Goal: Task Accomplishment & Management: Manage account settings

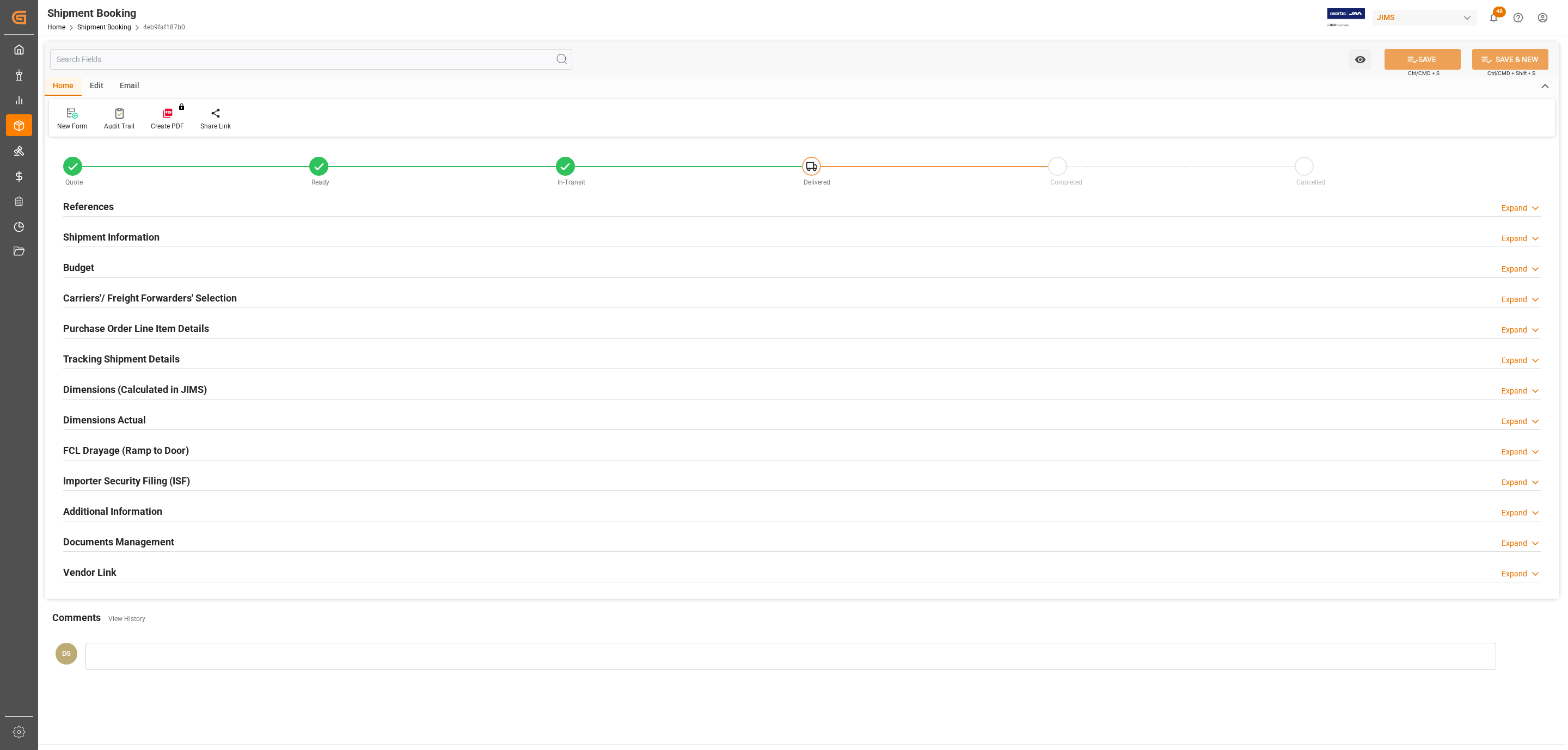
type input "12"
click at [95, 329] on h2 "Purchase Order Line Item Details" at bounding box center [136, 329] width 146 height 15
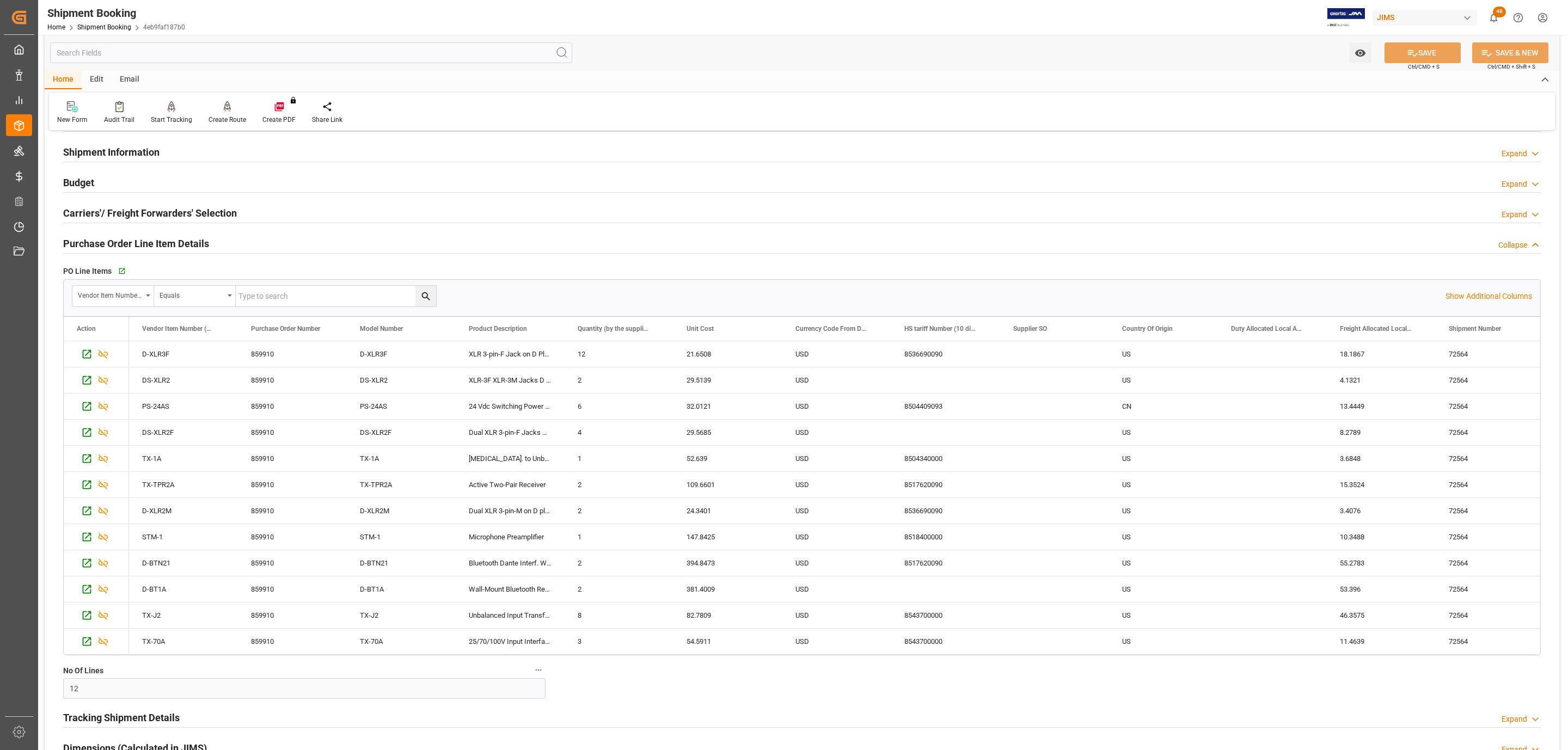
scroll to position [163, 0]
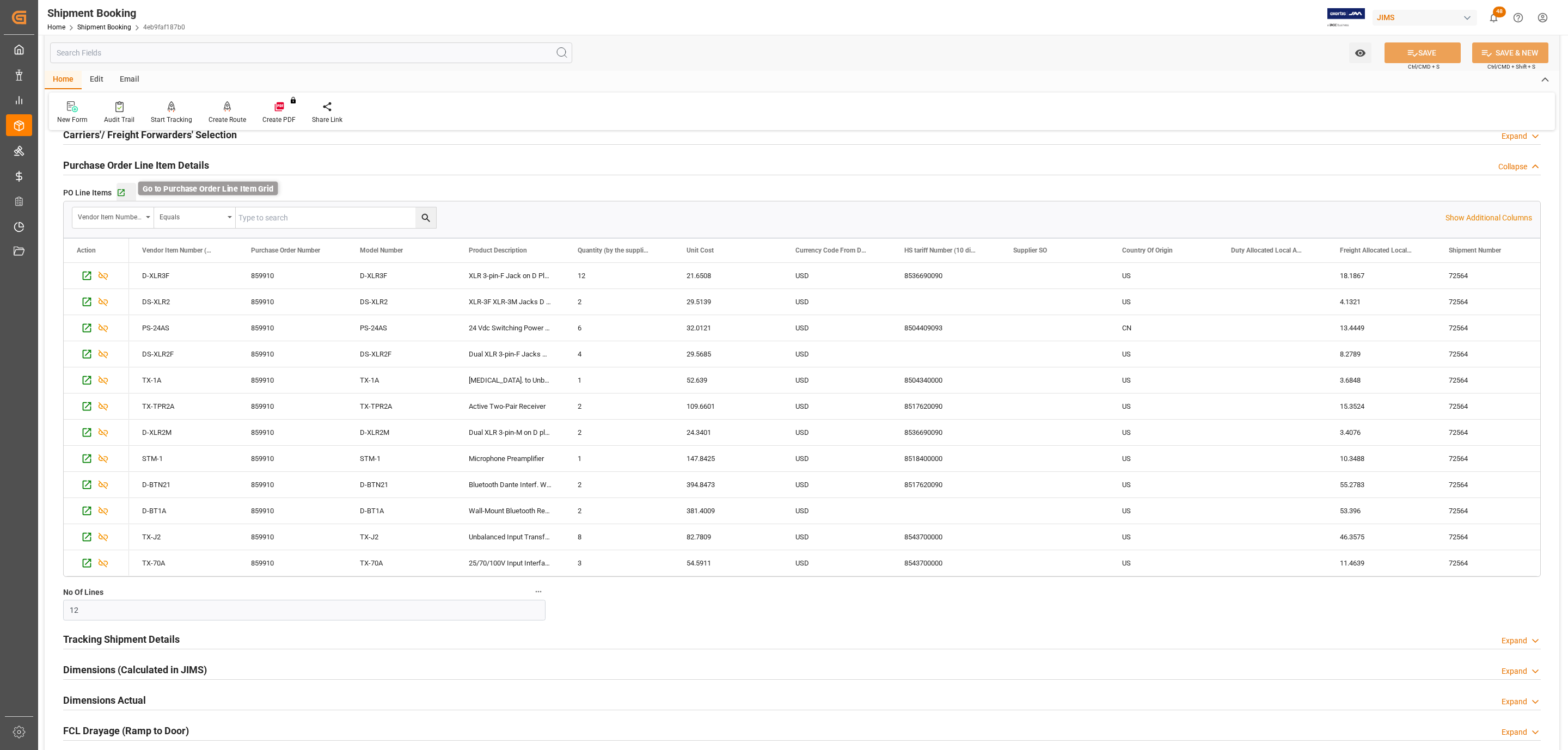
click at [118, 193] on icon "button" at bounding box center [121, 192] width 7 height 7
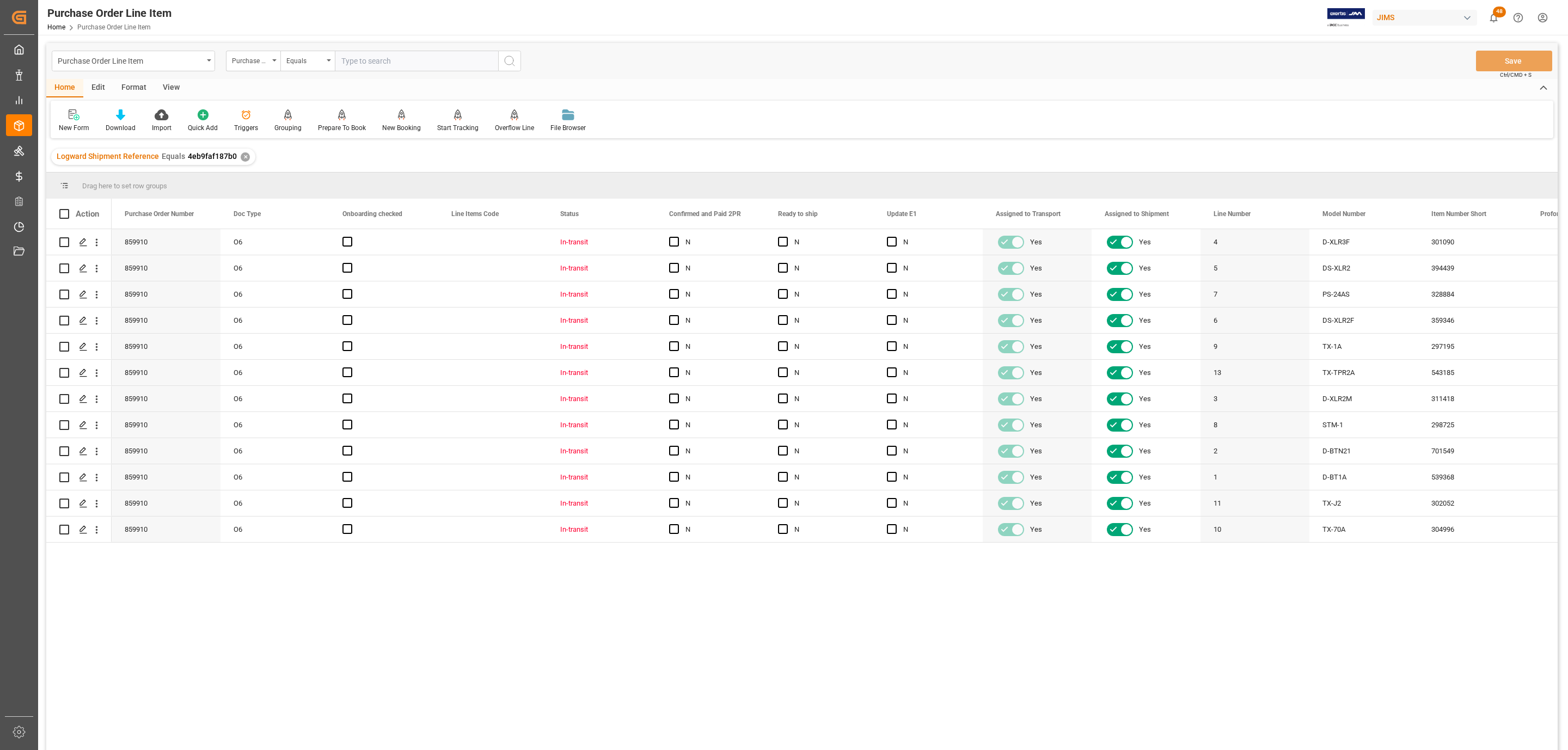
click at [171, 85] on div "View" at bounding box center [171, 88] width 34 height 19
click at [126, 116] on icon at bounding box center [123, 115] width 11 height 11
click at [145, 197] on div "HS Listing CANADA" at bounding box center [153, 198] width 95 height 11
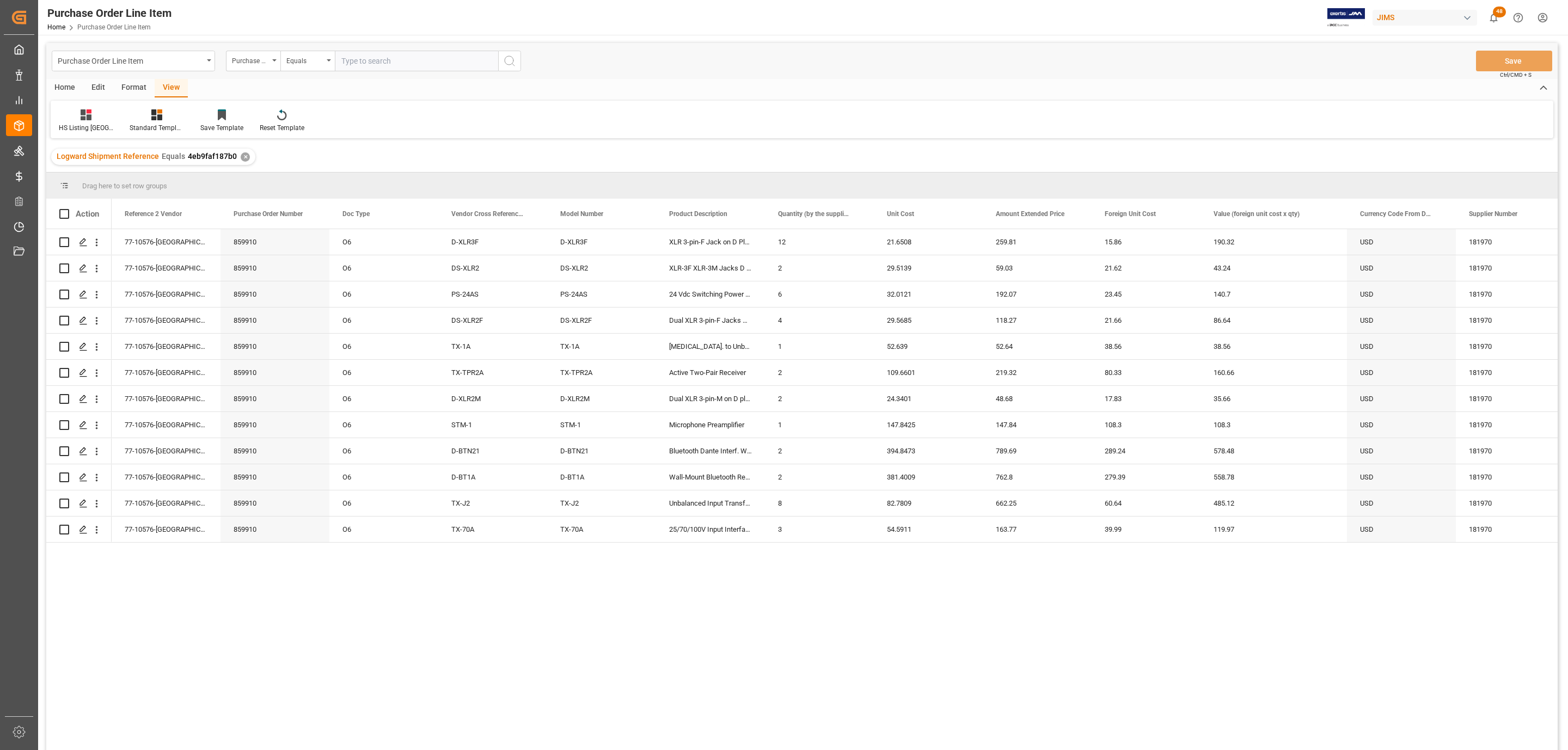
click at [74, 211] on div "Action" at bounding box center [79, 213] width 40 height 10
click at [68, 215] on span at bounding box center [64, 213] width 10 height 10
click at [68, 209] on input "checkbox" at bounding box center [68, 209] width 0 height 0
checkbox input "true"
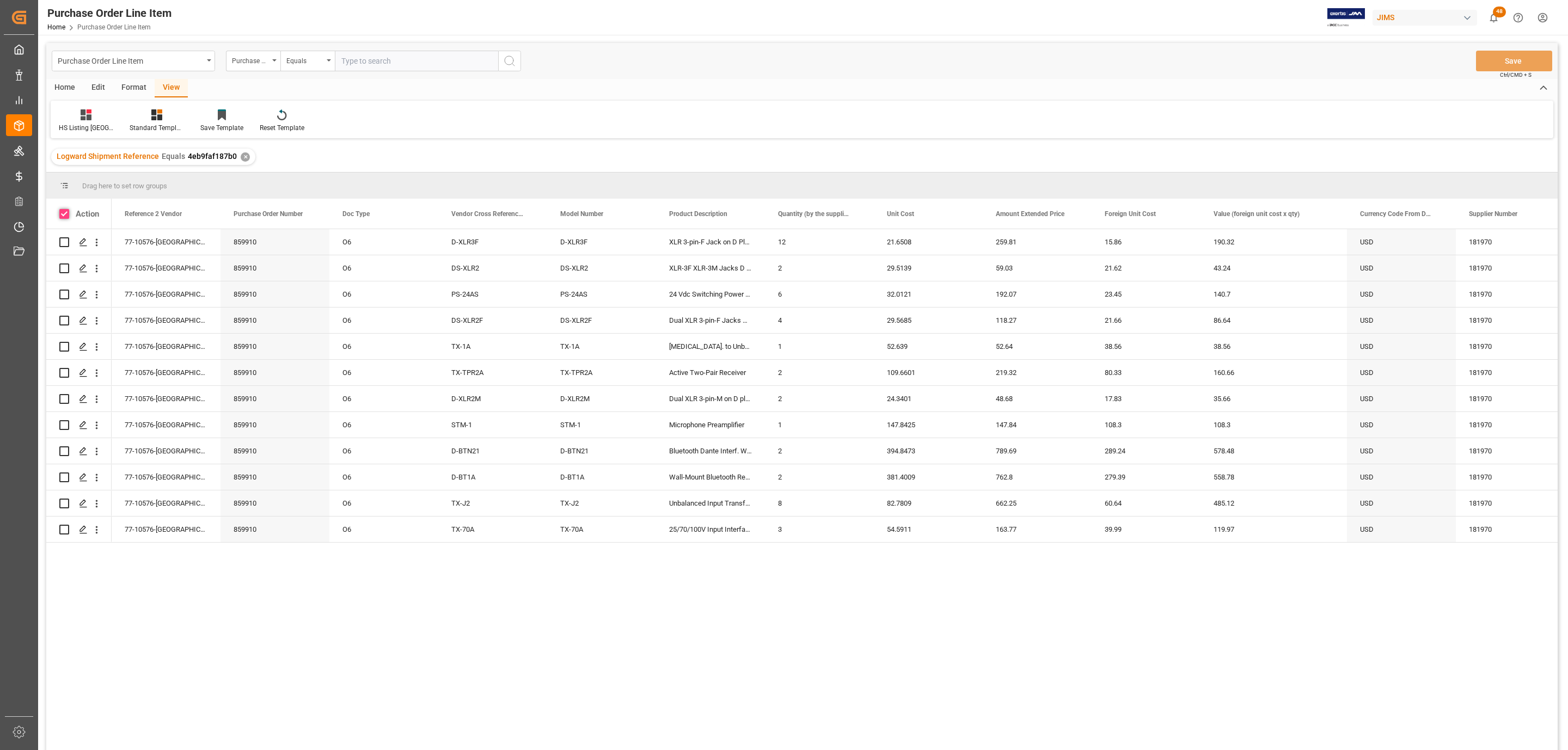
checkbox input "true"
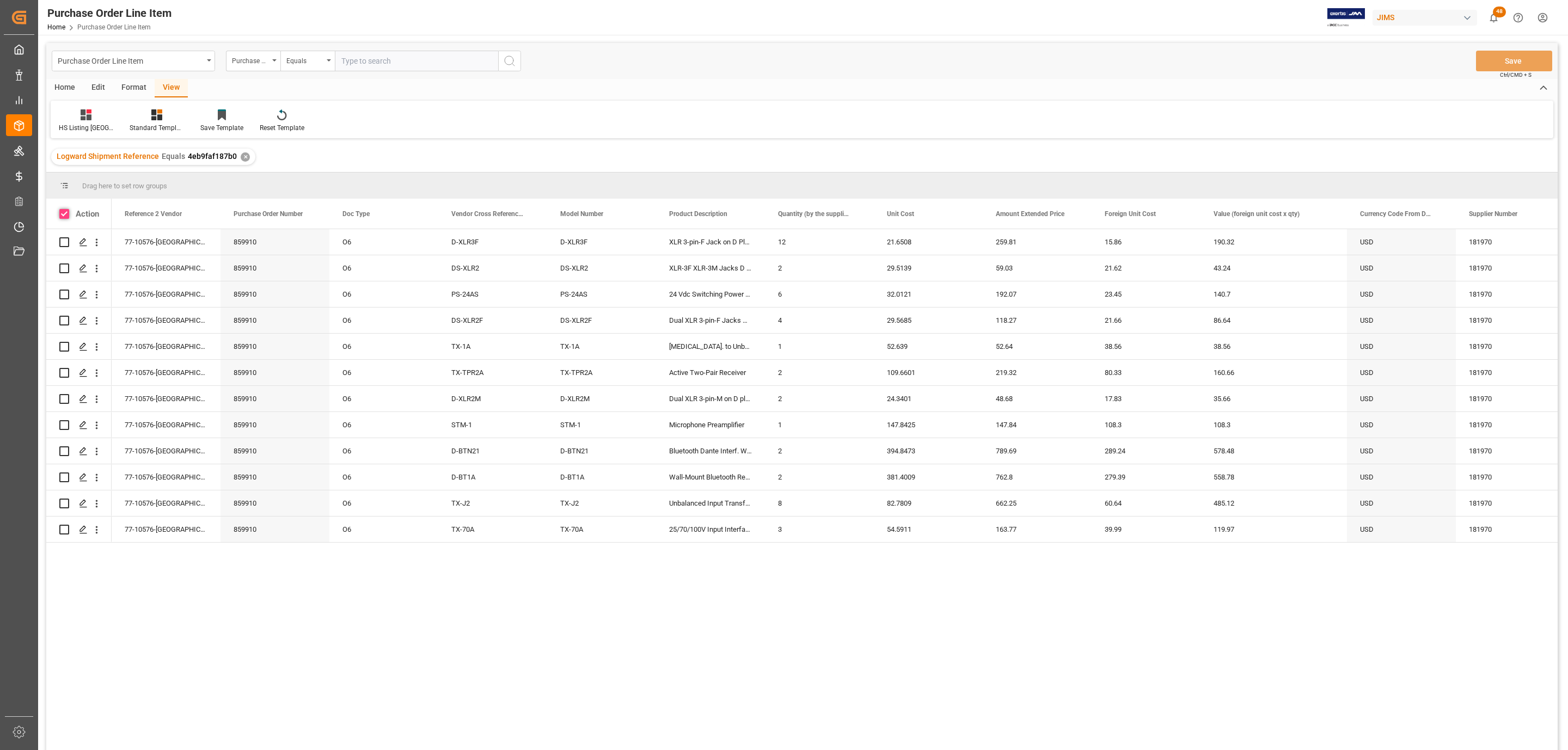
checkbox input "true"
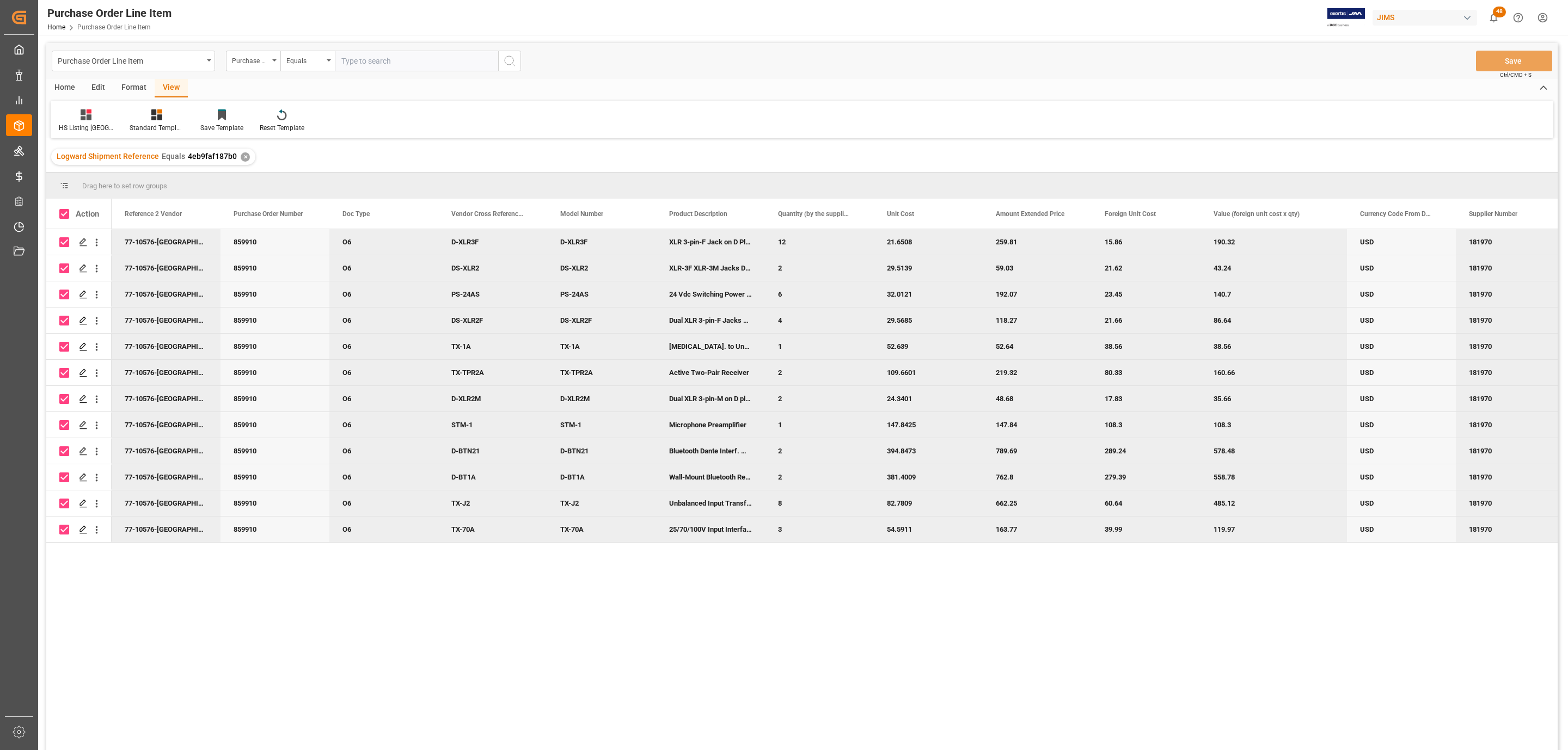
click at [69, 83] on div "Home" at bounding box center [65, 88] width 37 height 19
click at [111, 116] on div at bounding box center [121, 114] width 30 height 11
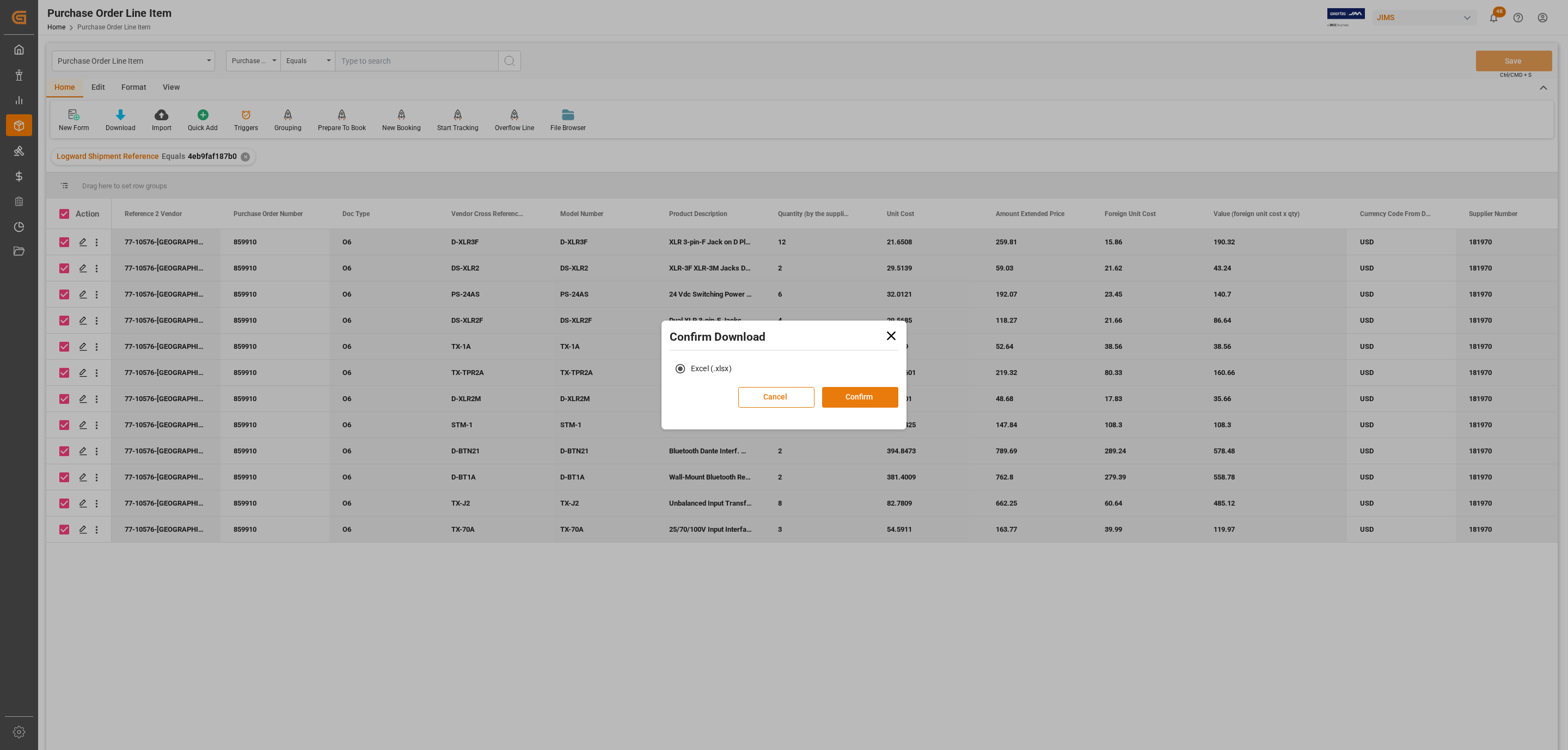
click at [838, 392] on button "Confirm" at bounding box center [860, 397] width 76 height 21
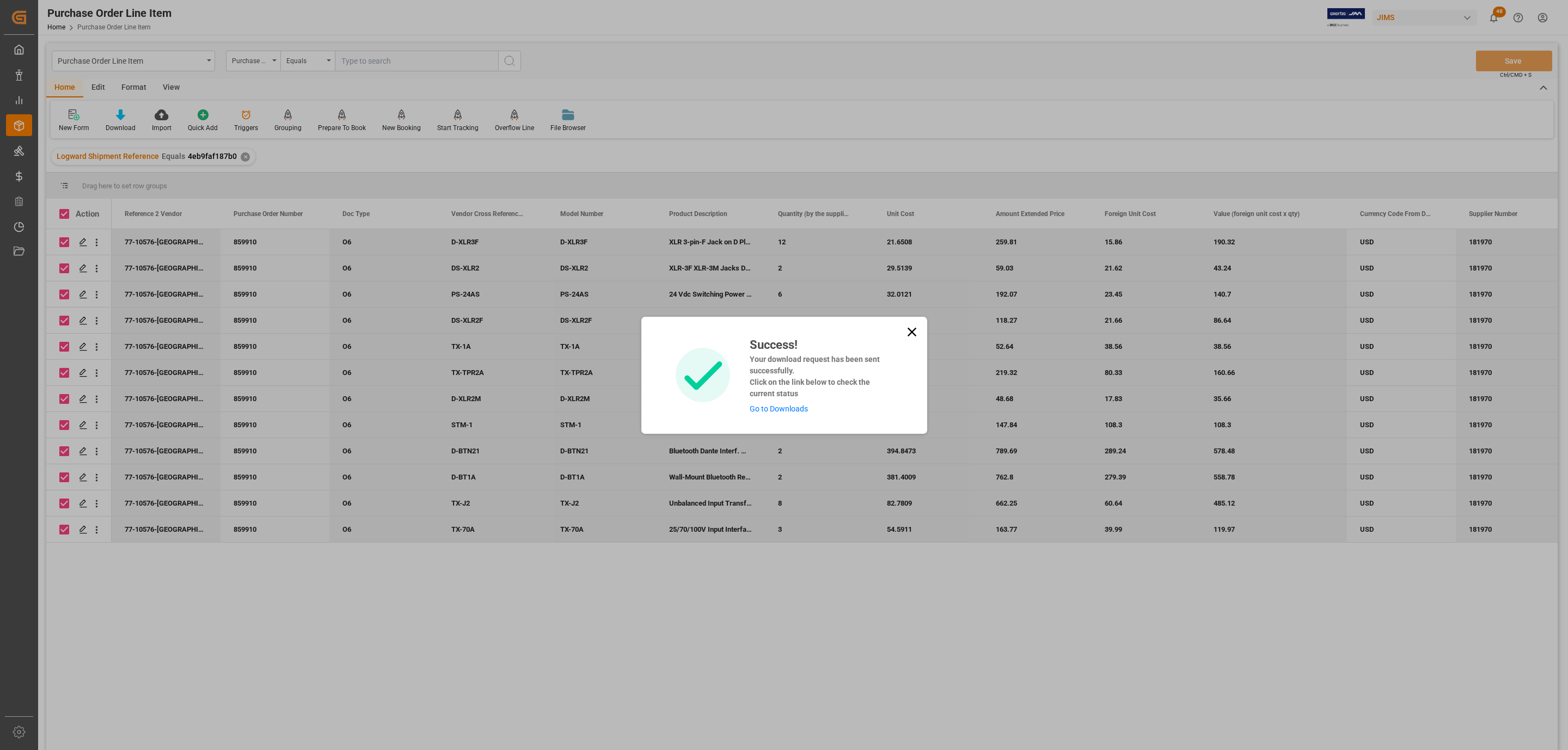
click at [782, 406] on link "Go to Downloads" at bounding box center [778, 409] width 58 height 9
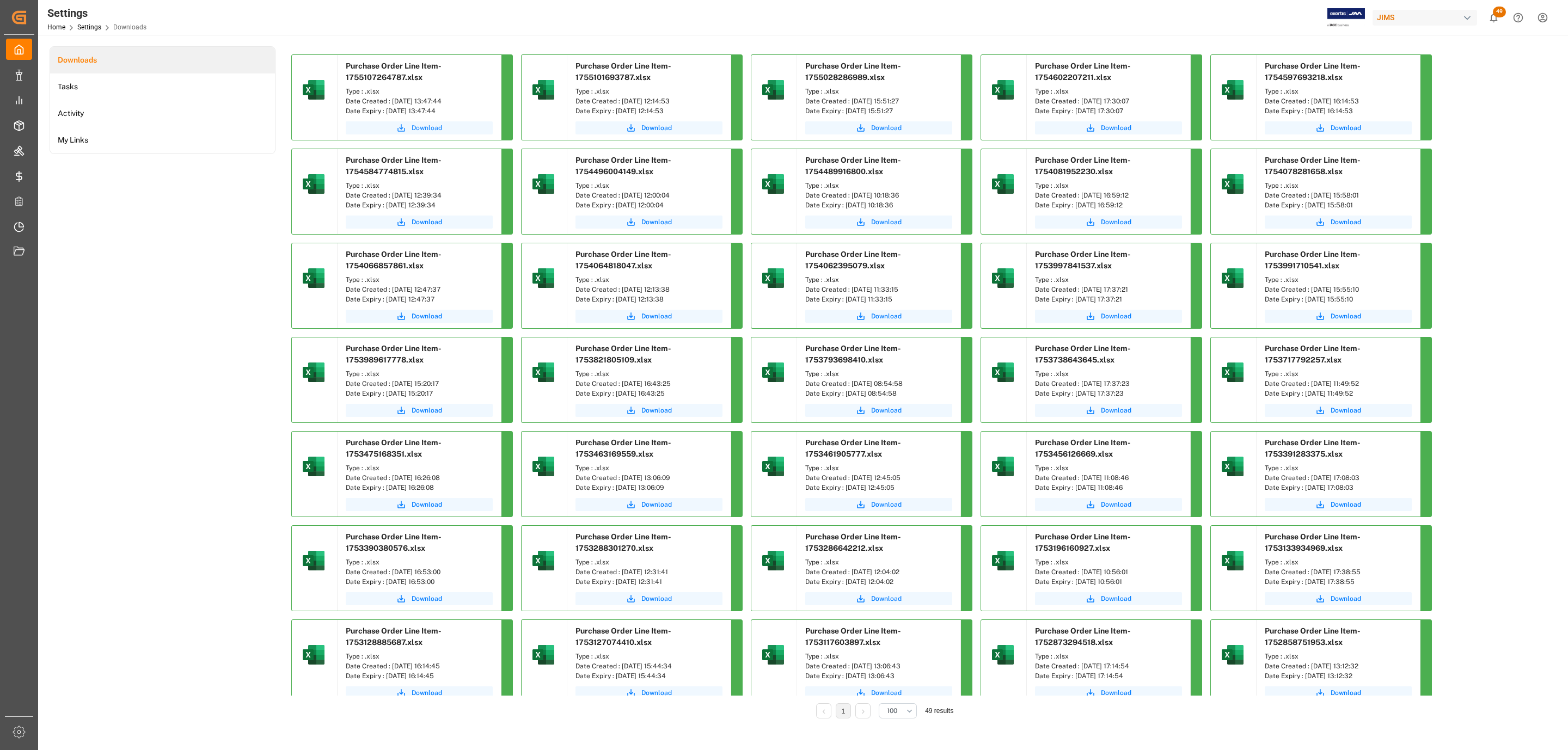
click at [400, 128] on icon "submit" at bounding box center [401, 127] width 10 height 10
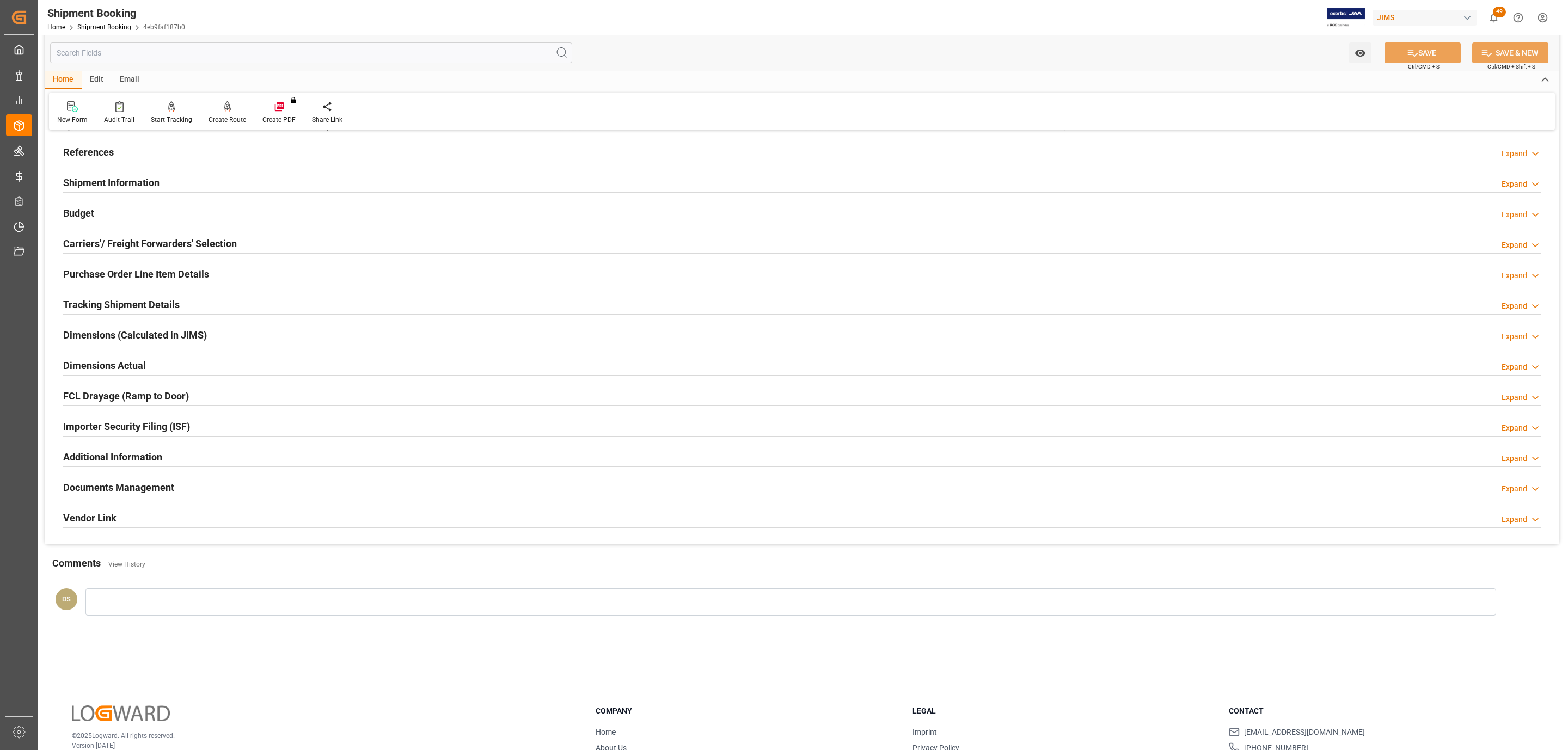
scroll to position [118, 0]
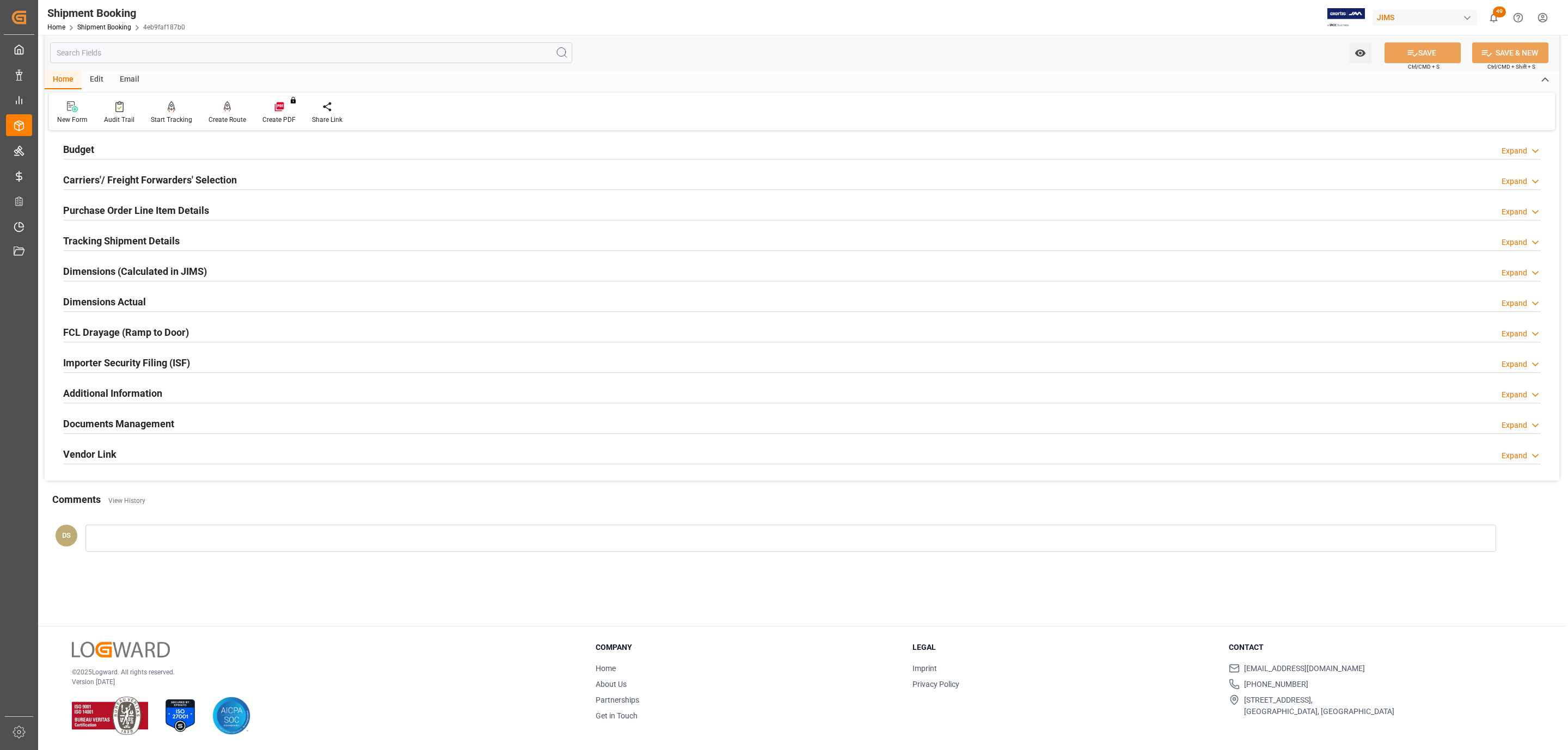
click at [145, 425] on h2 "Documents Management" at bounding box center [119, 424] width 111 height 15
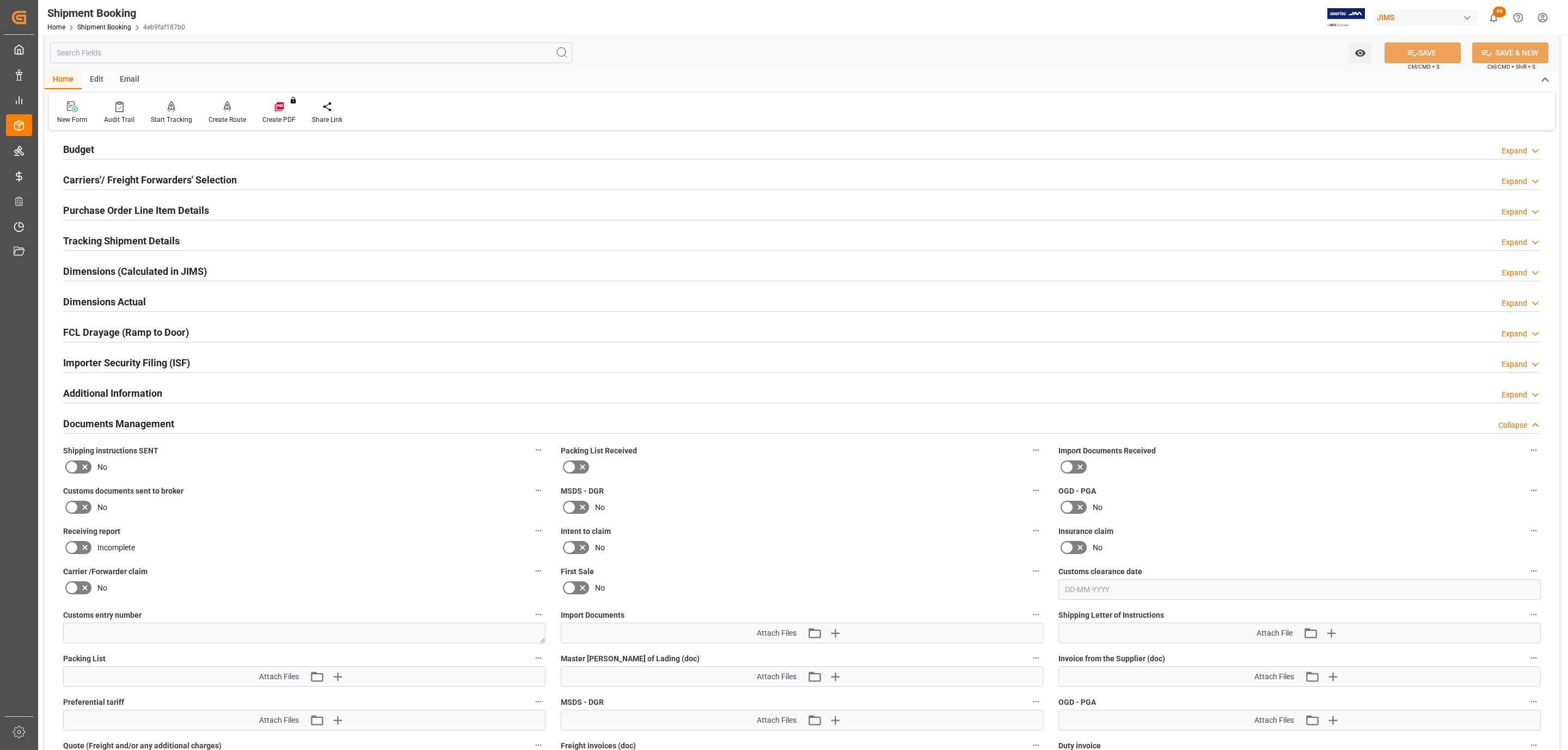
click at [82, 467] on icon at bounding box center [85, 467] width 13 height 13
click at [0, 0] on input "checkbox" at bounding box center [0, 0] width 0 height 0
click at [78, 511] on icon at bounding box center [85, 508] width 13 height 13
click at [0, 0] on input "checkbox" at bounding box center [0, 0] width 0 height 0
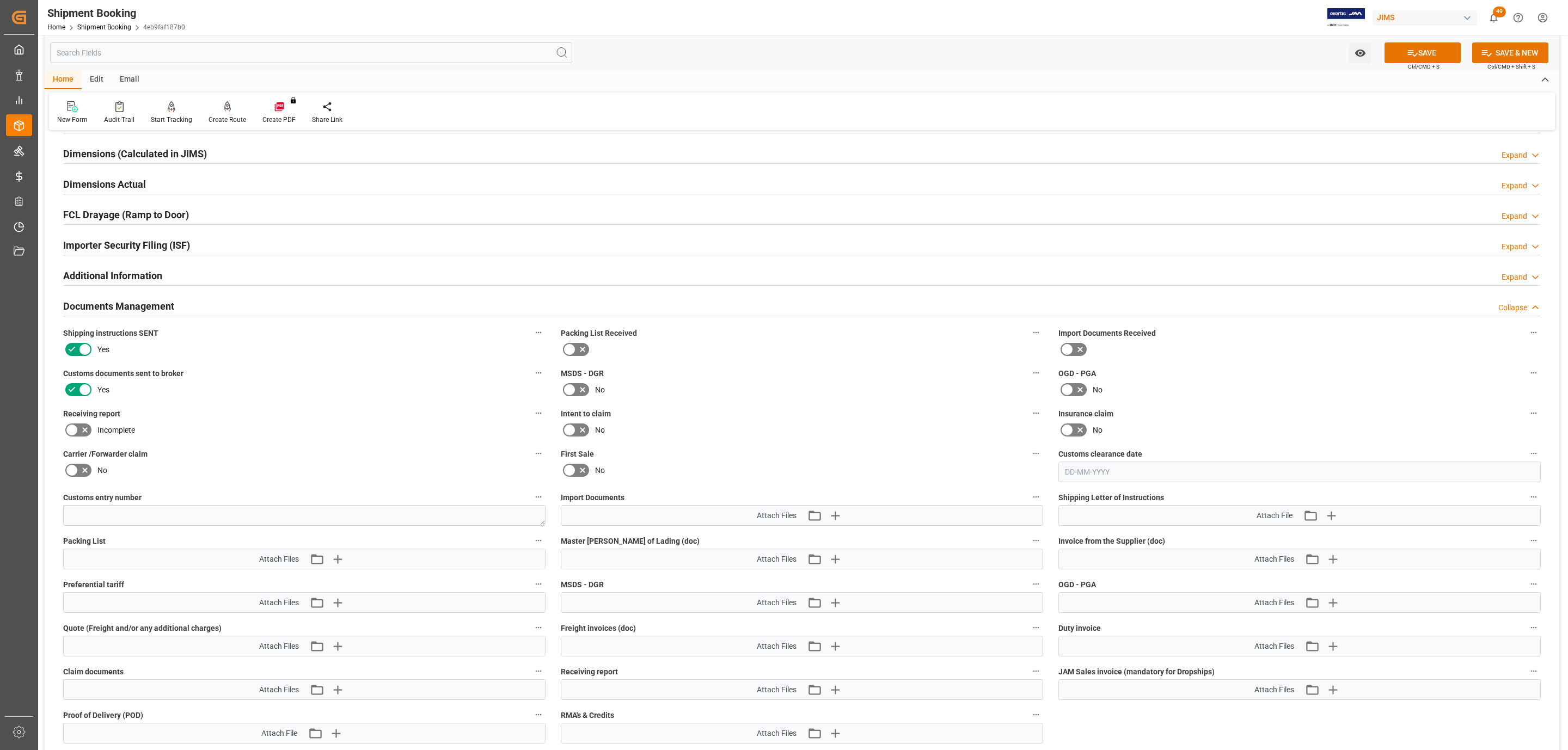
scroll to position [363, 0]
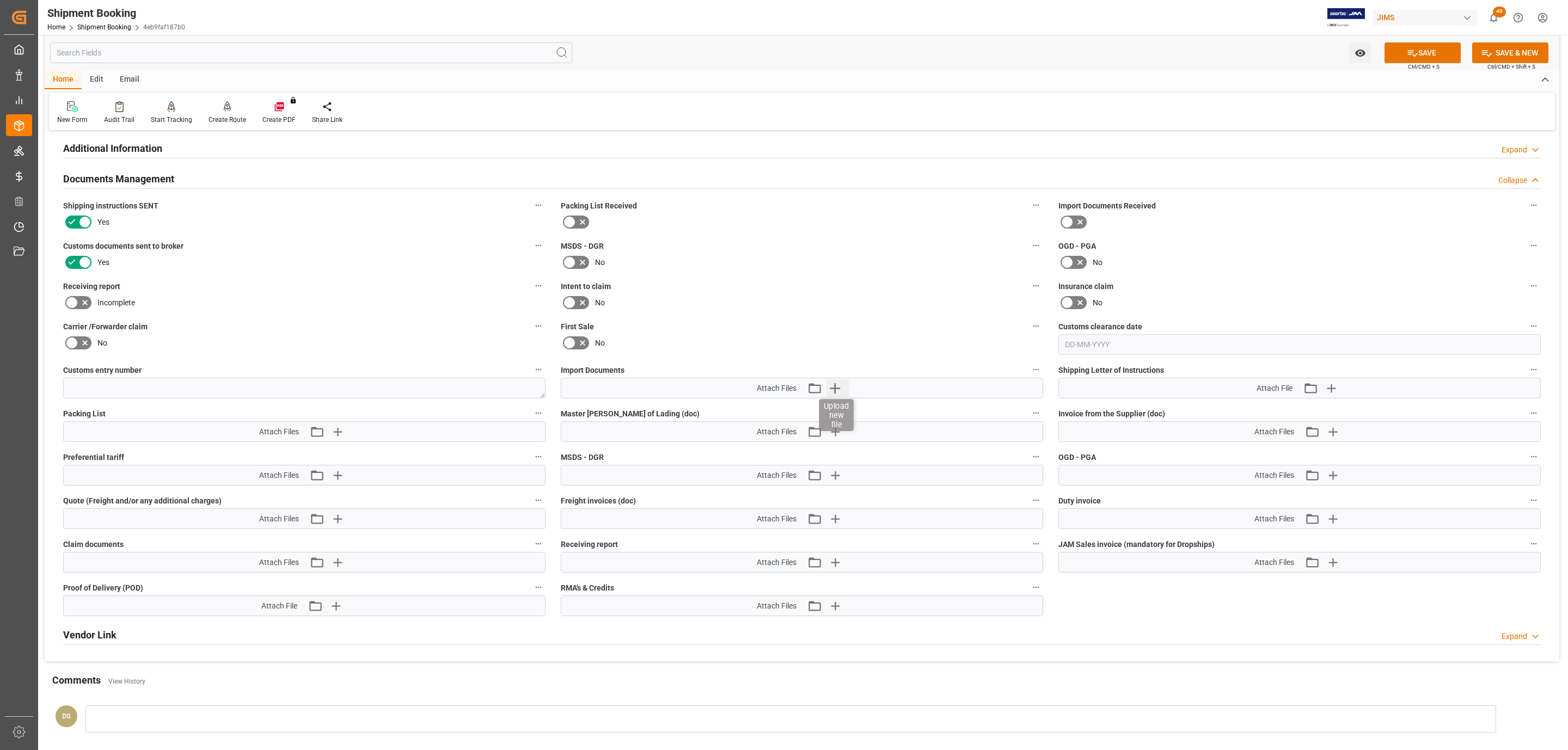
click at [835, 389] on icon "button" at bounding box center [835, 388] width 10 height 10
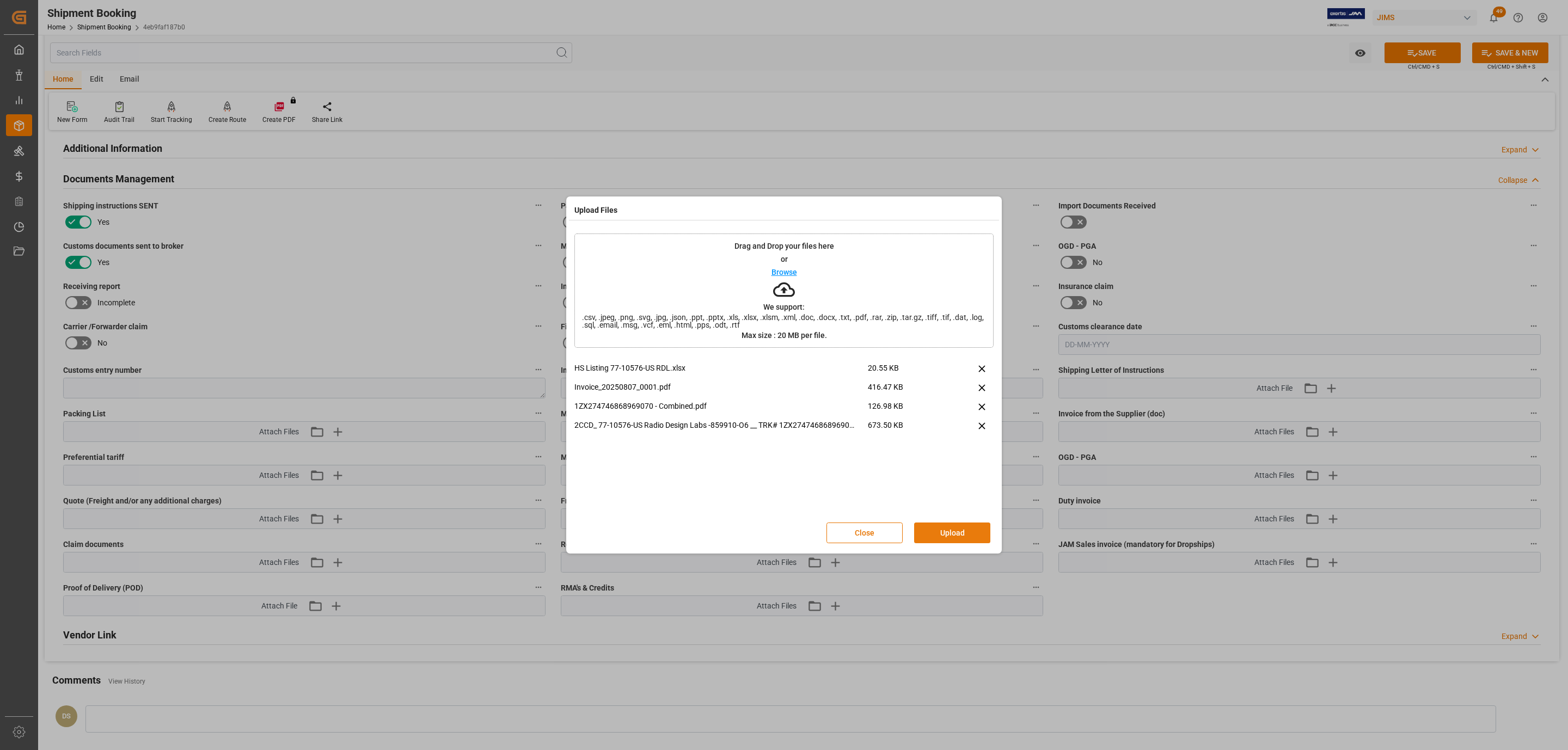
click at [934, 536] on button "Upload" at bounding box center [952, 533] width 76 height 21
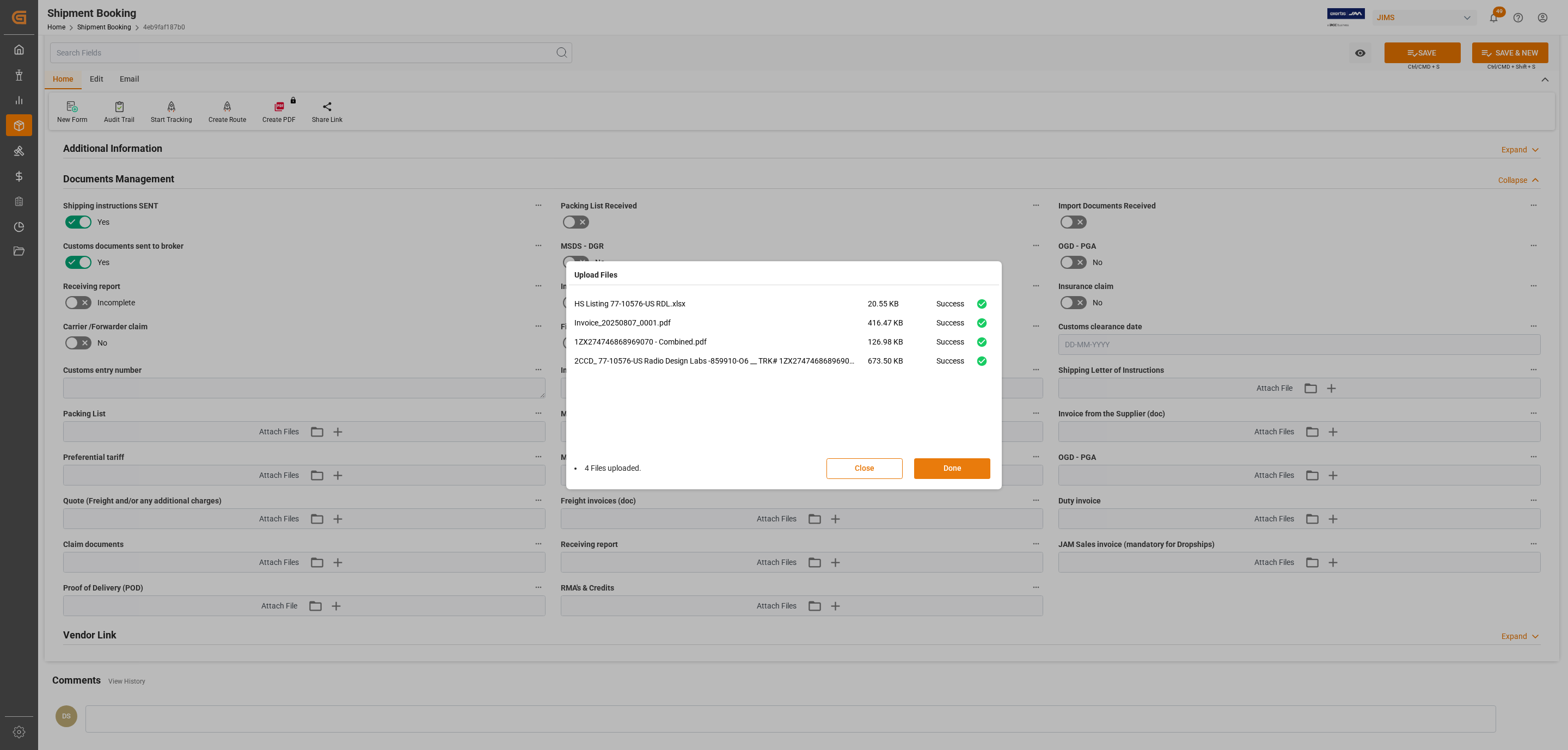
click at [931, 464] on button "Done" at bounding box center [952, 469] width 76 height 21
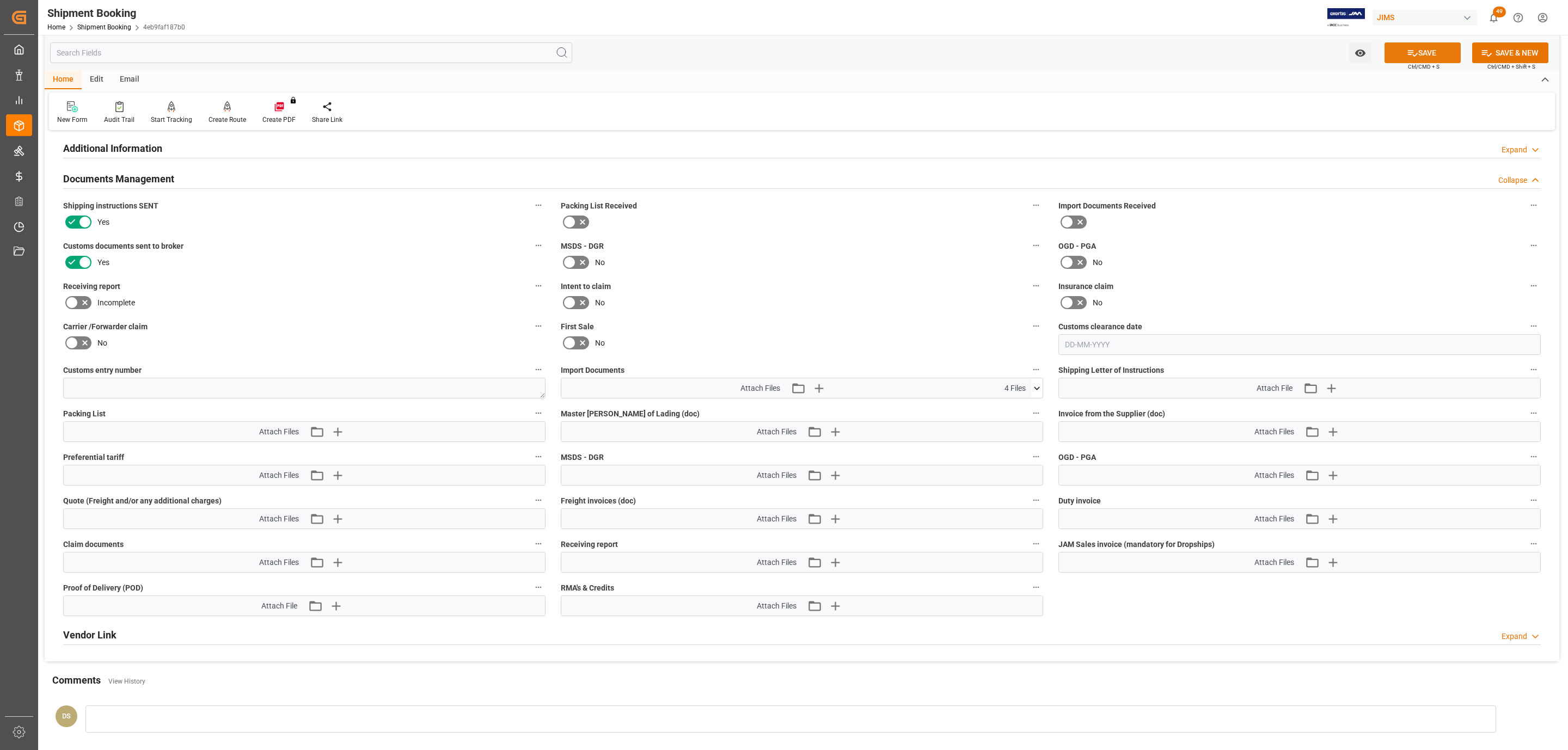
click at [1402, 54] on button "SAVE" at bounding box center [1423, 53] width 76 height 21
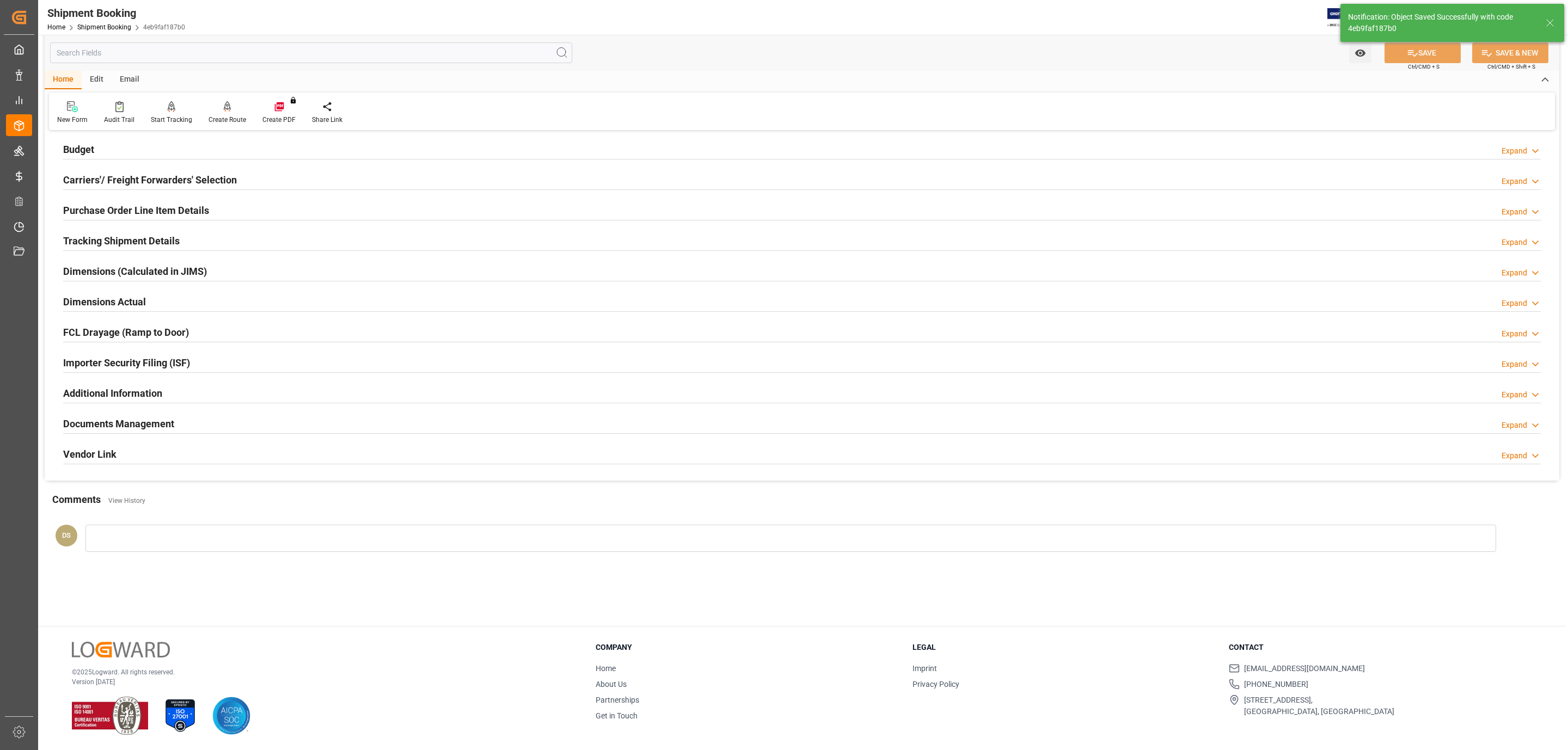
scroll to position [118, 0]
click at [196, 183] on h2 "Carriers'/ Freight Forwarders' Selection" at bounding box center [150, 180] width 174 height 15
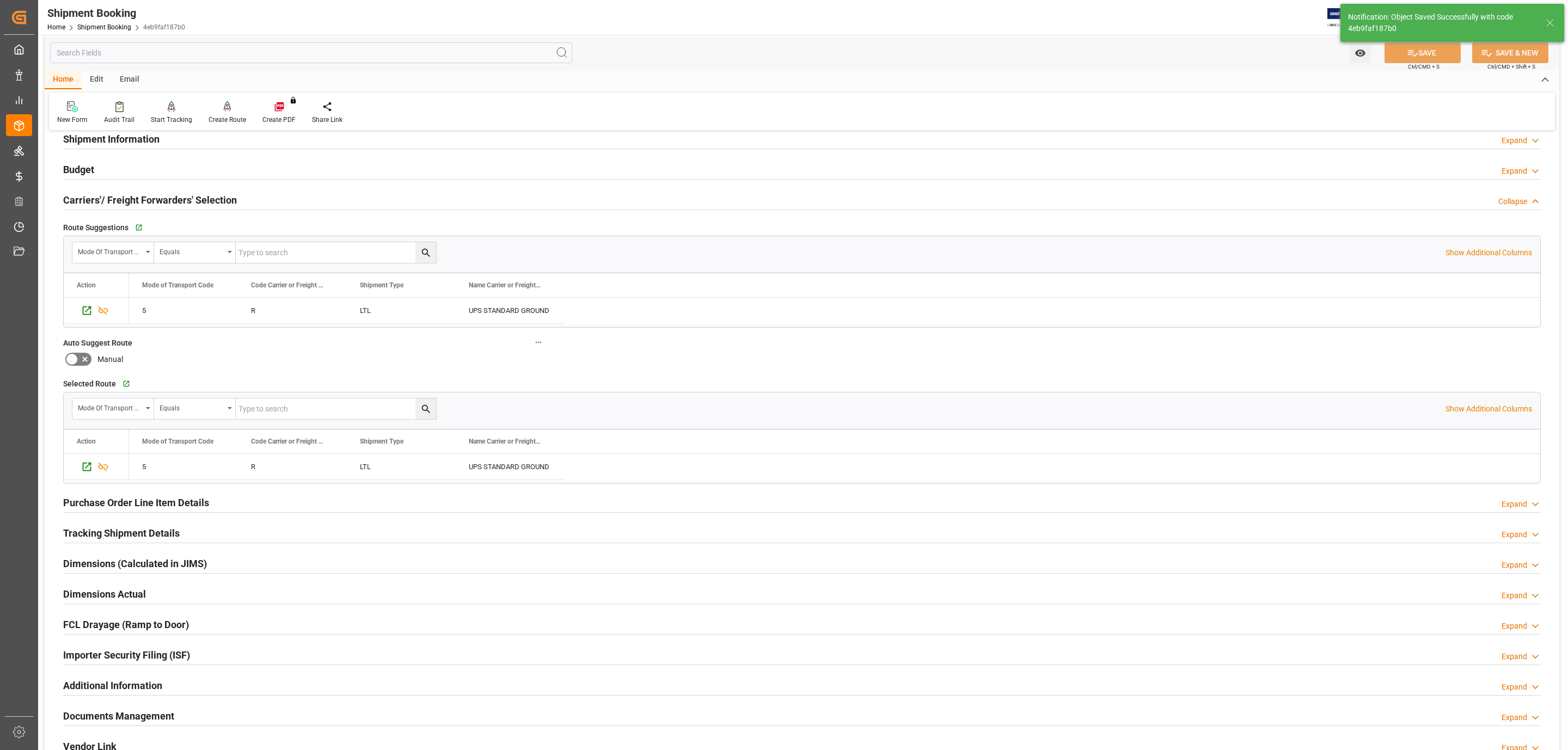
scroll to position [0, 0]
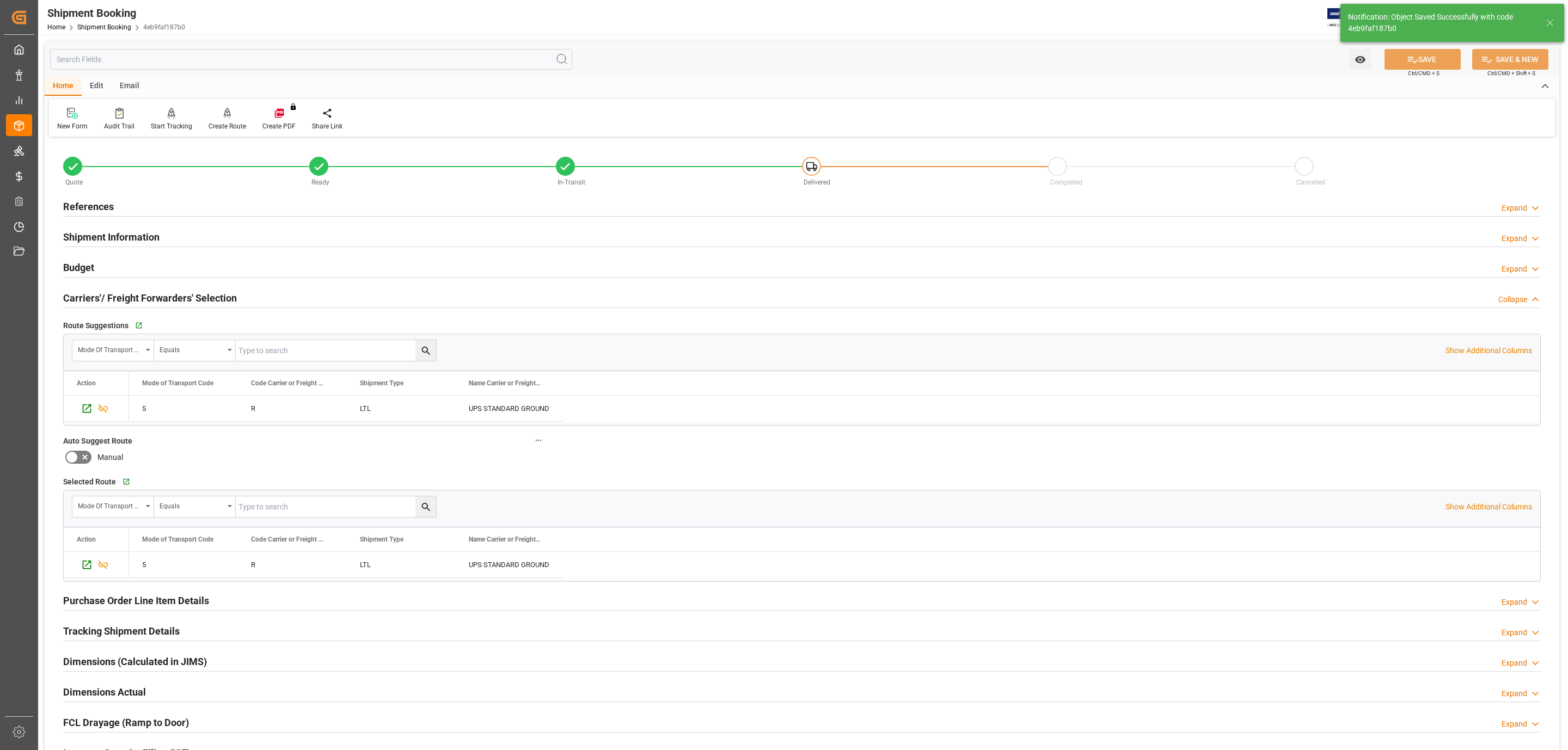
click at [125, 265] on div "Budget Expand" at bounding box center [802, 267] width 1478 height 21
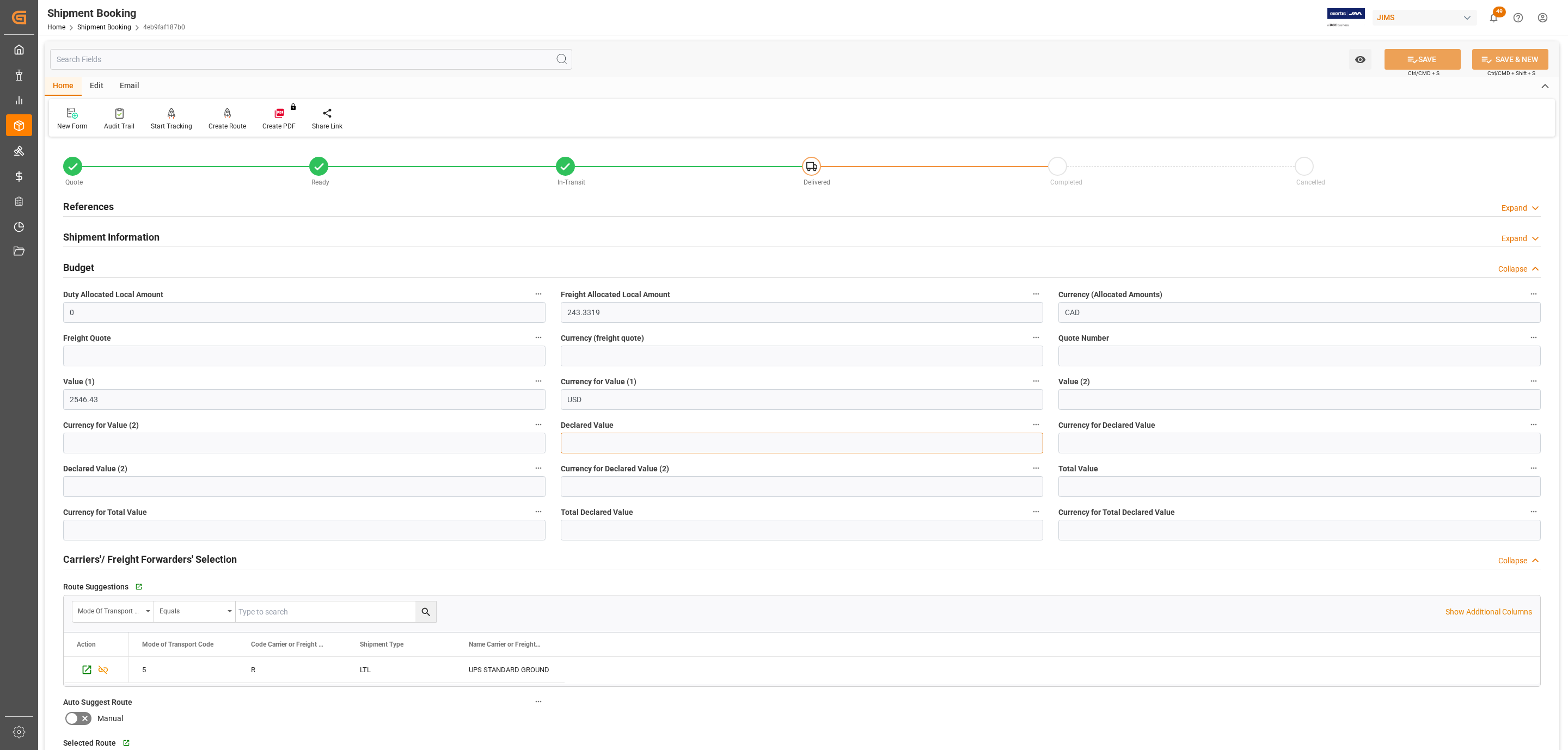
click at [585, 441] on input "text" at bounding box center [802, 444] width 482 height 21
type input "254643"
click at [601, 441] on input "254643" at bounding box center [802, 444] width 482 height 21
type input "2546.43"
type input "USD"
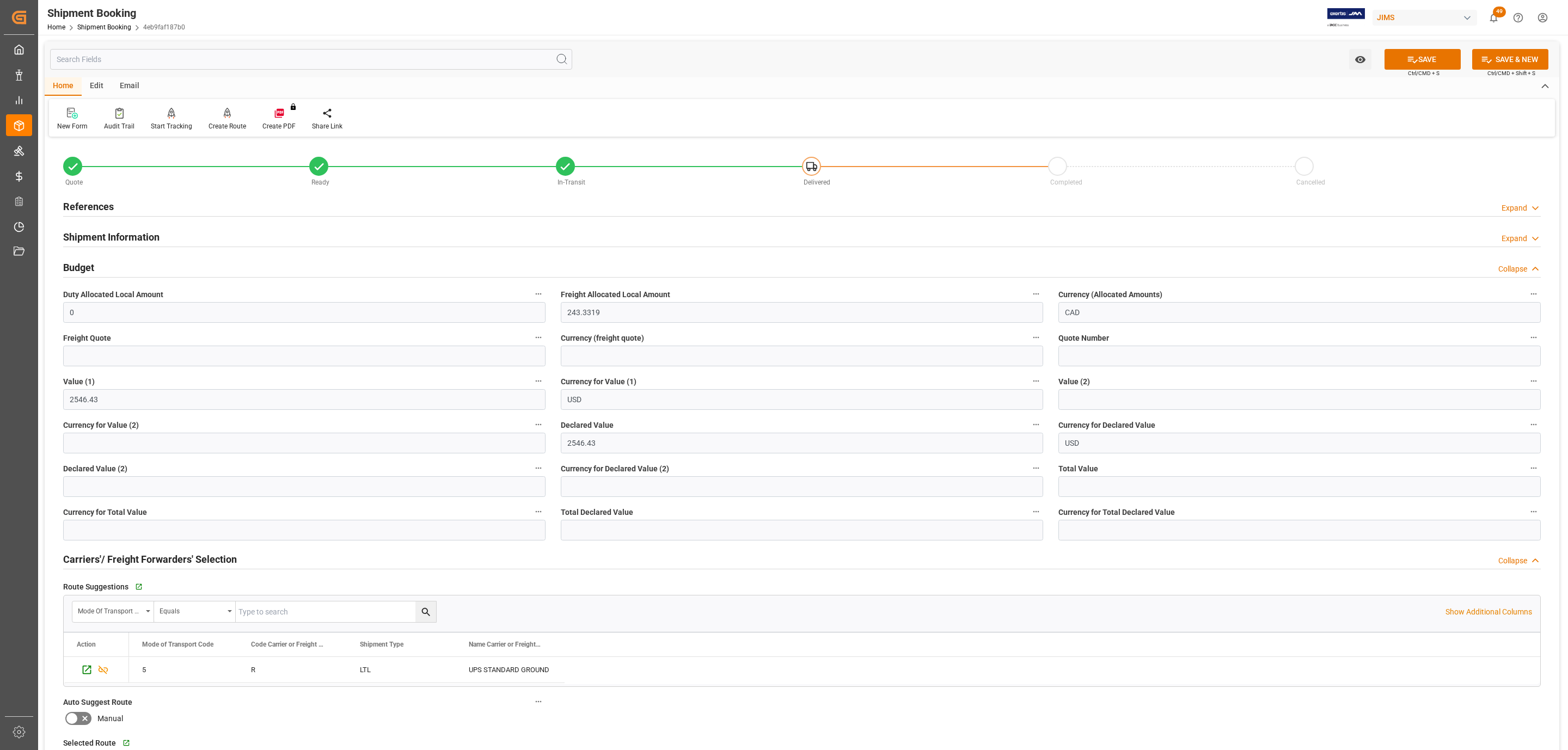
click at [1413, 48] on div "Watch Option SAVE Ctrl/CMD + S SAVE & NEW Ctrl/CMD + Shift + S" at bounding box center [802, 59] width 1514 height 36
click at [1417, 57] on button "SAVE" at bounding box center [1423, 60] width 76 height 21
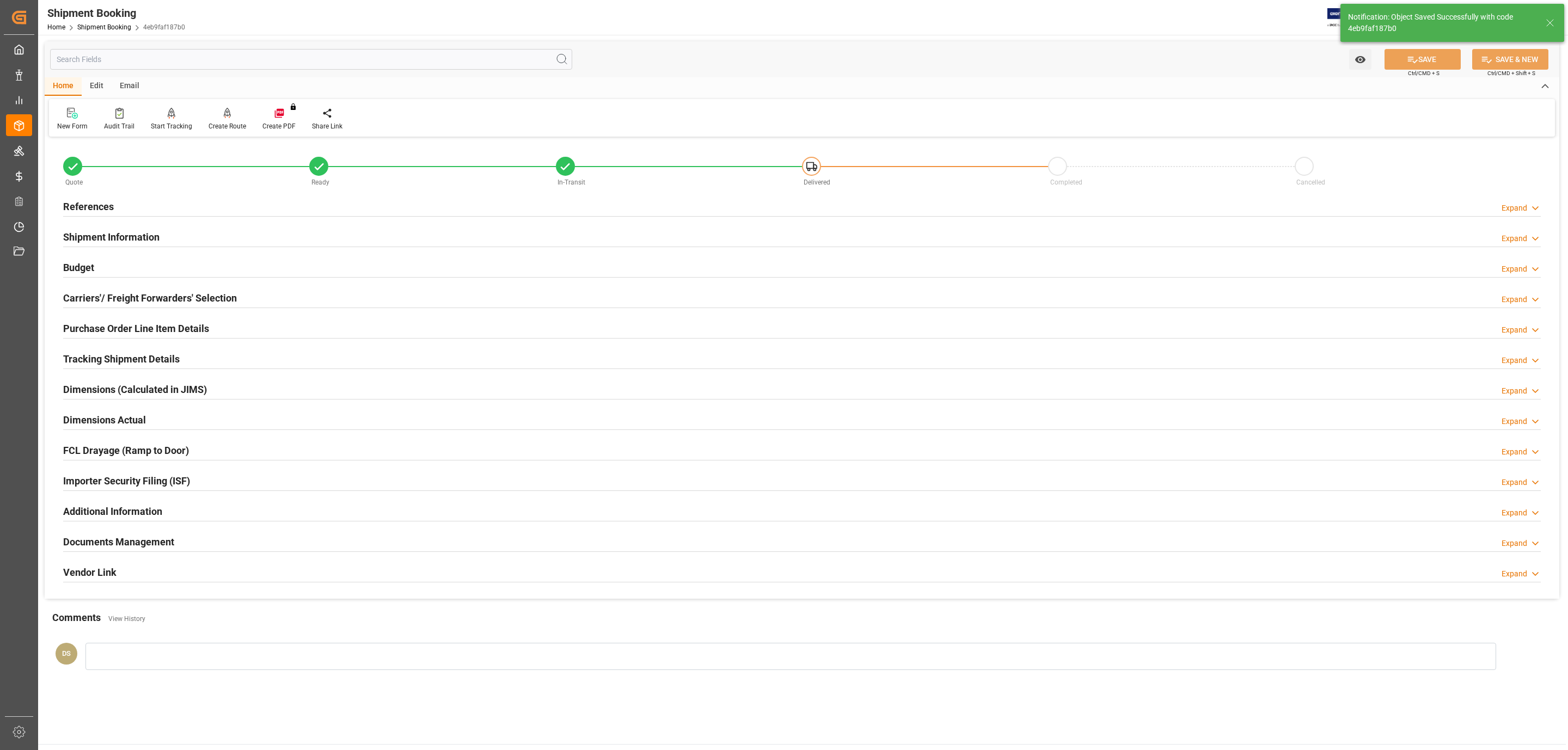
click at [233, 296] on h2 "Carriers'/ Freight Forwarders' Selection" at bounding box center [150, 298] width 174 height 15
